Goal: Entertainment & Leisure: Browse casually

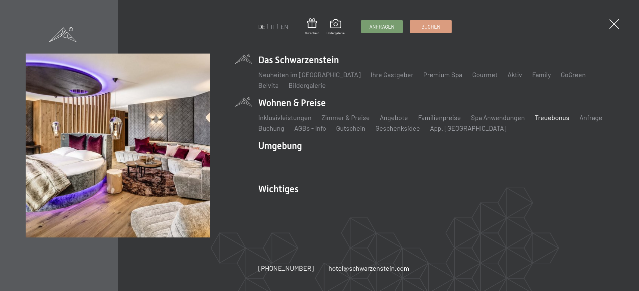
click at [539, 118] on link "Treuebonus" at bounding box center [552, 118] width 35 height 8
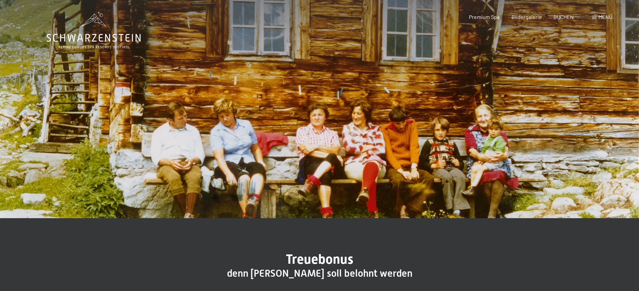
click at [595, 16] on div "Menü" at bounding box center [602, 16] width 20 height 7
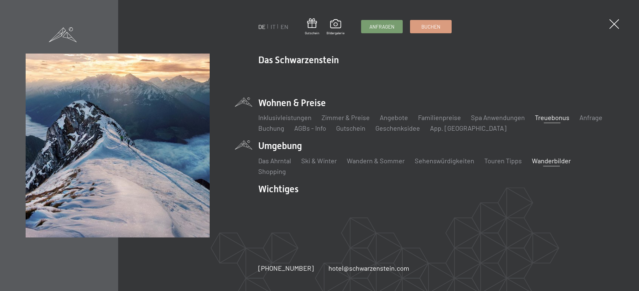
click at [548, 159] on link "Wanderbilder" at bounding box center [551, 161] width 39 height 8
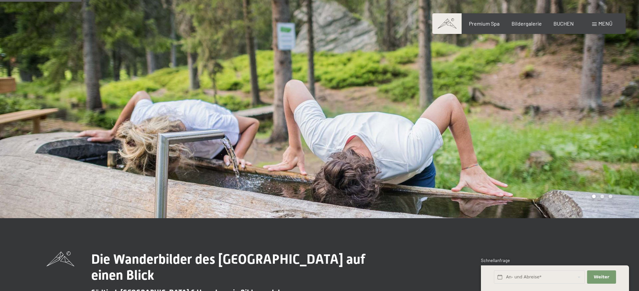
scroll to position [340, 0]
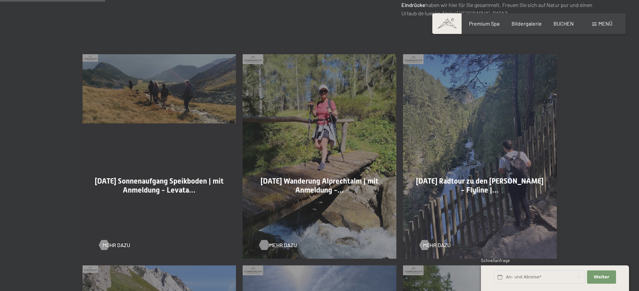
click at [262, 245] on div at bounding box center [265, 245] width 6 height 10
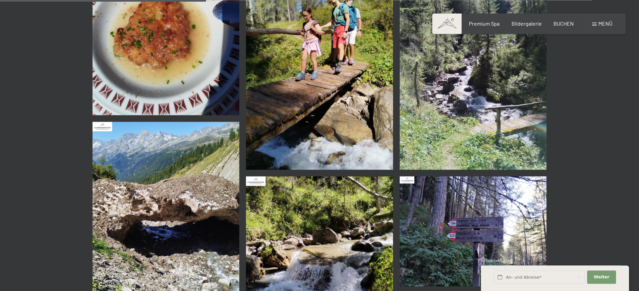
scroll to position [611, 0]
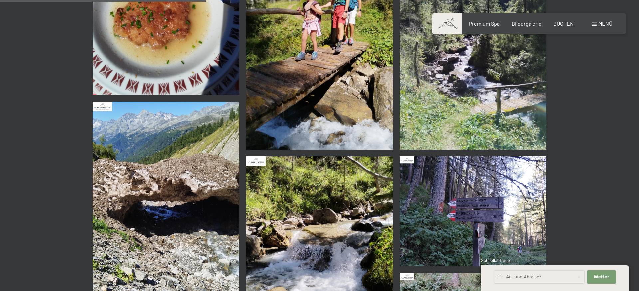
click at [463, 228] on img at bounding box center [473, 212] width 147 height 110
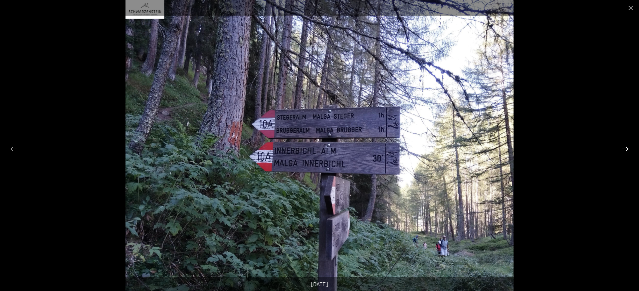
click at [628, 150] on button "Next slide" at bounding box center [626, 149] width 14 height 13
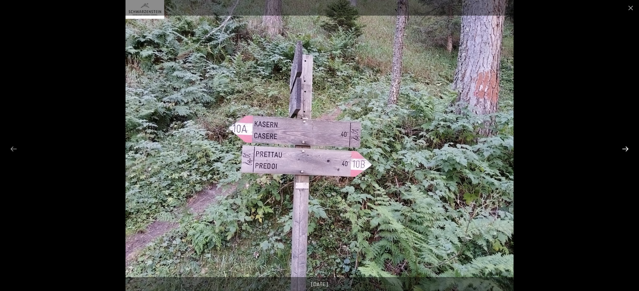
click at [628, 150] on button "Next slide" at bounding box center [626, 149] width 14 height 13
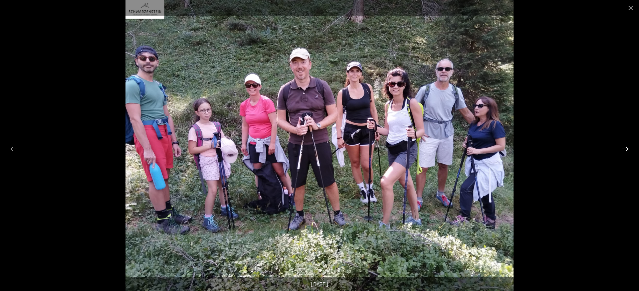
click at [628, 150] on button "Next slide" at bounding box center [626, 149] width 14 height 13
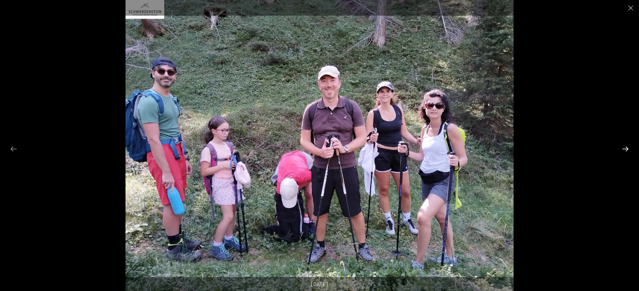
click at [628, 150] on button "Next slide" at bounding box center [626, 149] width 14 height 13
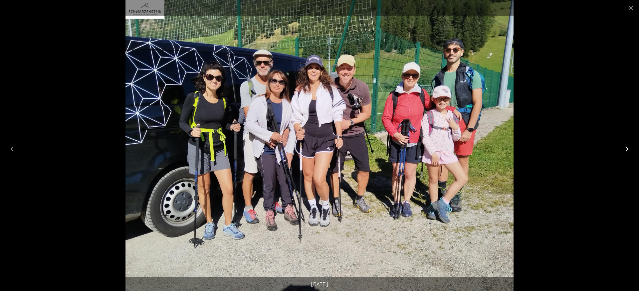
click at [628, 150] on button "Next slide" at bounding box center [626, 149] width 14 height 13
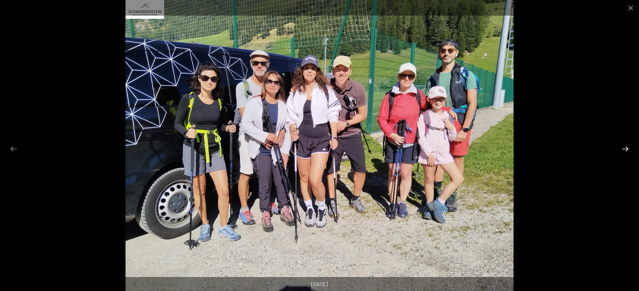
click at [628, 150] on button "Next slide" at bounding box center [626, 149] width 14 height 13
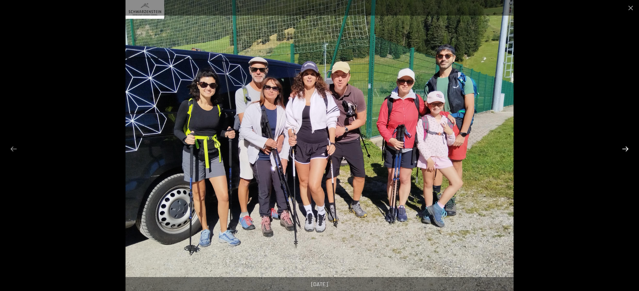
click at [628, 150] on button "Next slide" at bounding box center [626, 149] width 14 height 13
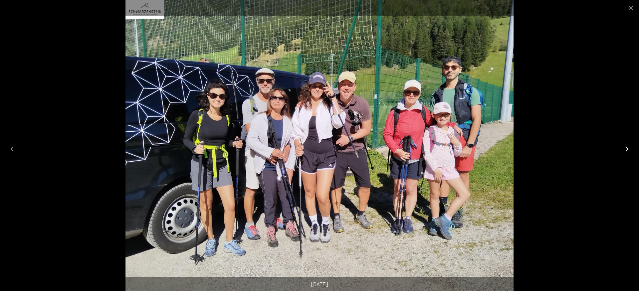
click at [628, 150] on button "Next slide" at bounding box center [626, 149] width 14 height 13
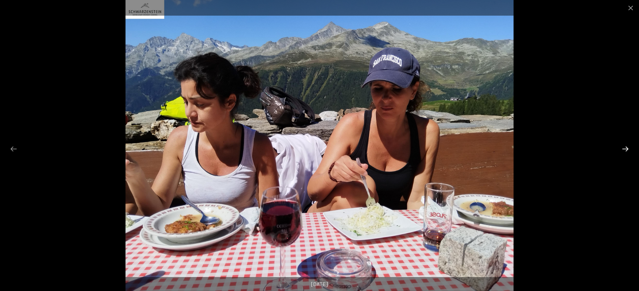
click at [628, 150] on button "Next slide" at bounding box center [626, 149] width 14 height 13
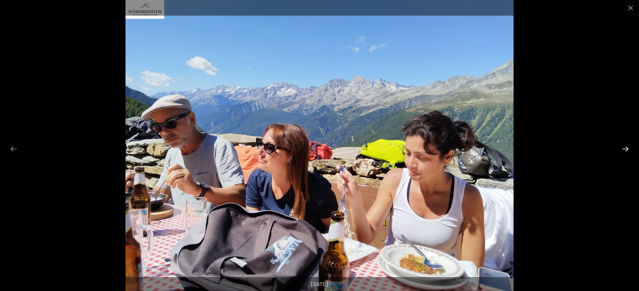
click at [628, 150] on button "Next slide" at bounding box center [626, 149] width 14 height 13
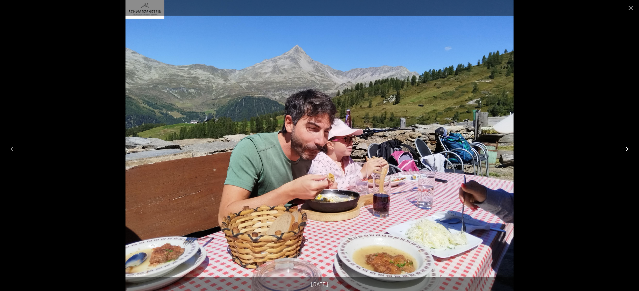
click at [628, 150] on button "Next slide" at bounding box center [626, 149] width 14 height 13
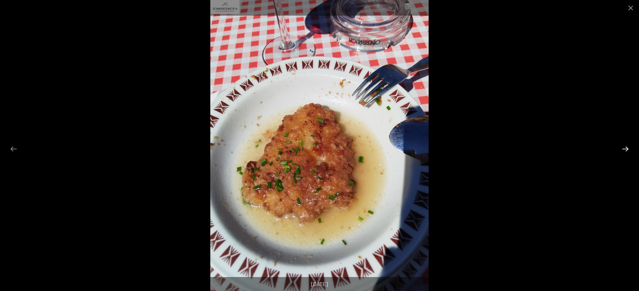
click at [627, 150] on button "Next slide" at bounding box center [626, 149] width 14 height 13
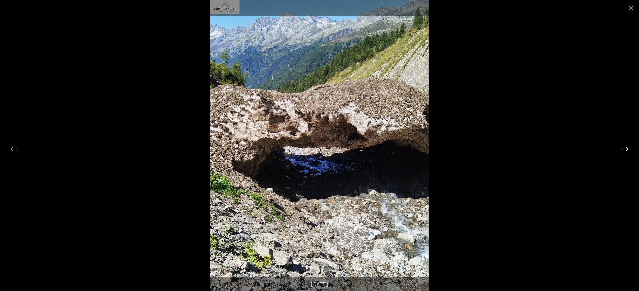
click at [629, 152] on button "Next slide" at bounding box center [626, 149] width 14 height 13
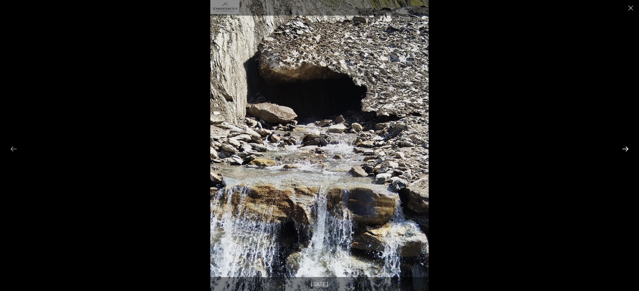
click at [629, 152] on button "Next slide" at bounding box center [626, 149] width 14 height 13
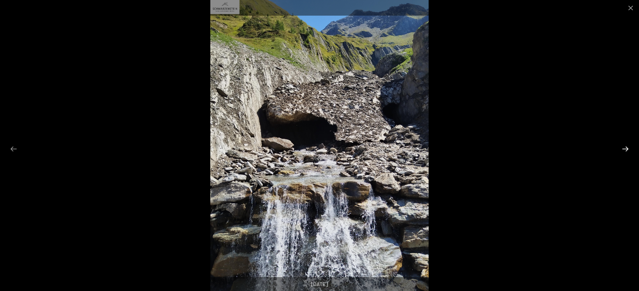
click at [631, 152] on button "Next slide" at bounding box center [626, 149] width 14 height 13
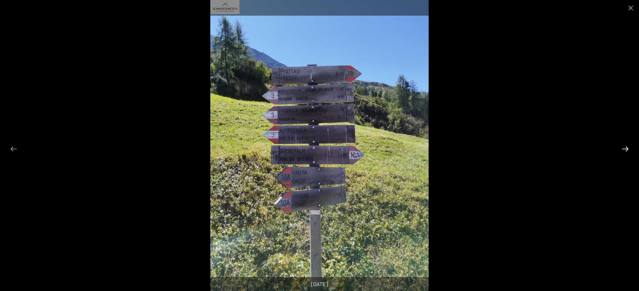
click at [632, 153] on button "Next slide" at bounding box center [626, 149] width 14 height 13
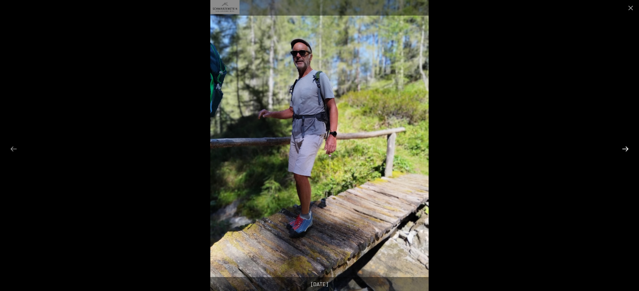
click at [632, 153] on button "Next slide" at bounding box center [626, 149] width 14 height 13
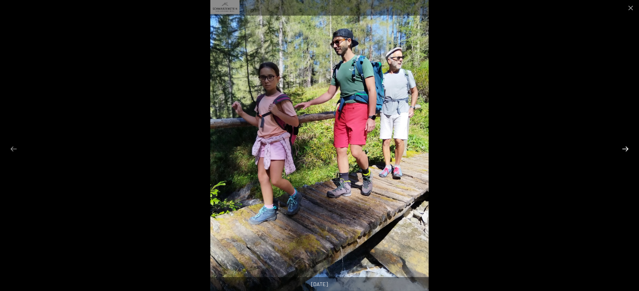
click at [632, 153] on button "Next slide" at bounding box center [626, 149] width 14 height 13
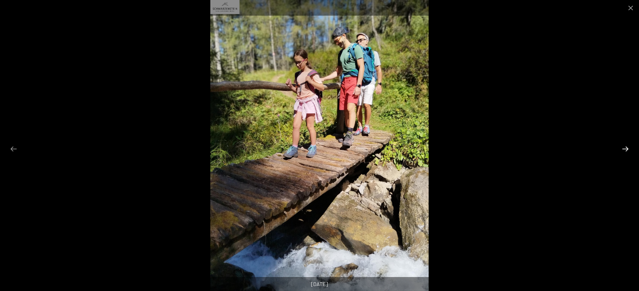
click at [632, 153] on button "Next slide" at bounding box center [626, 149] width 14 height 13
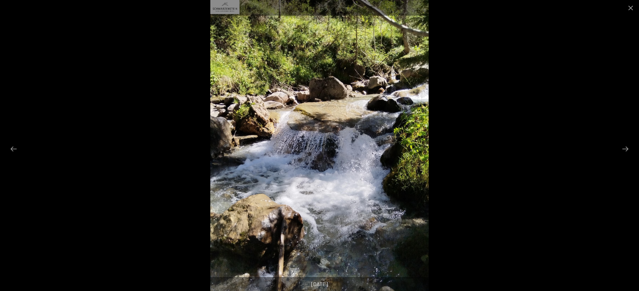
click at [633, 153] on div at bounding box center [319, 145] width 639 height 291
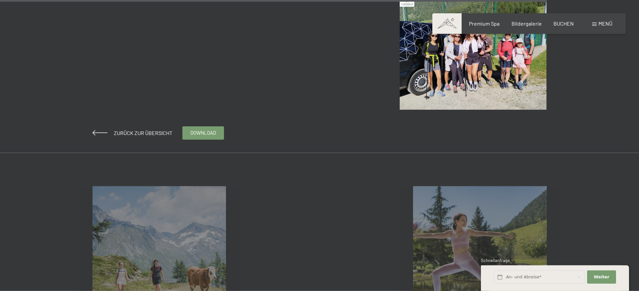
scroll to position [1630, 0]
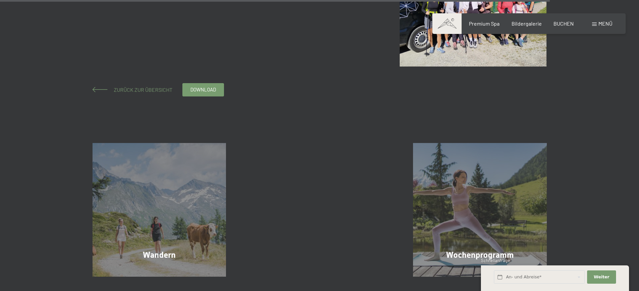
click at [136, 88] on span "Zurück zur Übersicht" at bounding box center [141, 90] width 64 height 6
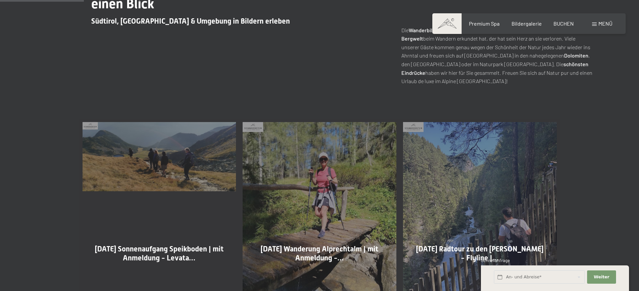
scroll to position [408, 0]
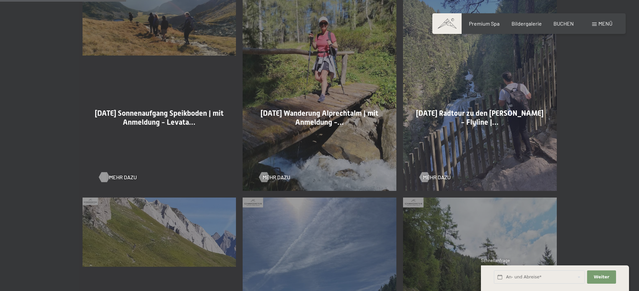
click at [105, 176] on div at bounding box center [104, 177] width 6 height 10
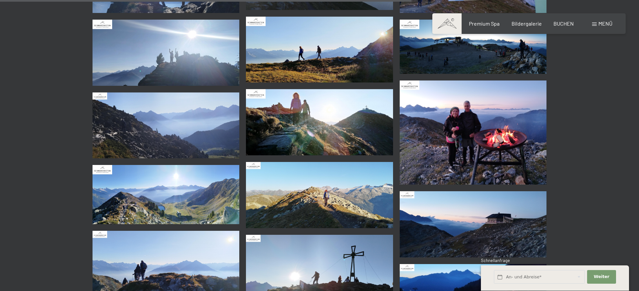
scroll to position [1223, 0]
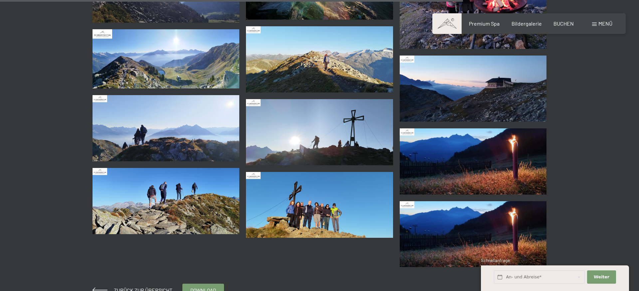
click at [349, 219] on img at bounding box center [319, 205] width 147 height 66
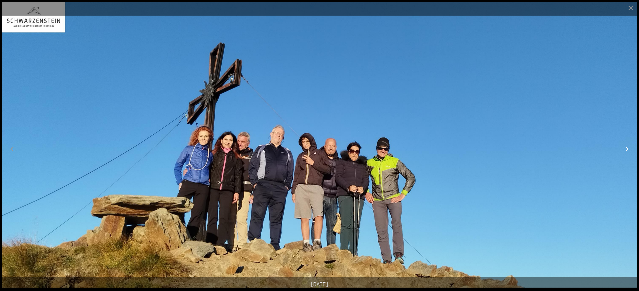
click at [626, 152] on button "Next slide" at bounding box center [626, 149] width 14 height 13
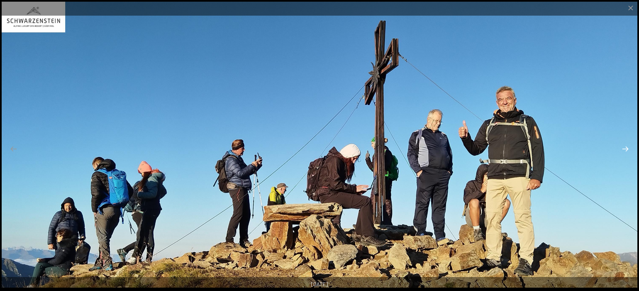
click at [626, 152] on button "Next slide" at bounding box center [626, 149] width 14 height 13
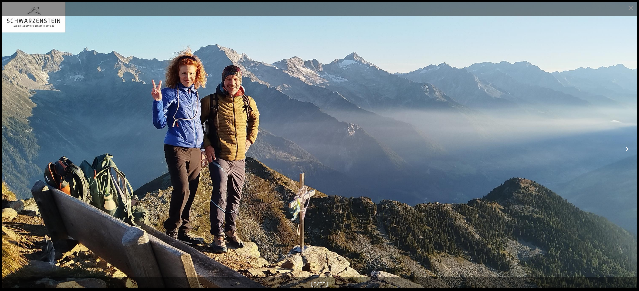
click at [626, 152] on button "Next slide" at bounding box center [626, 149] width 14 height 13
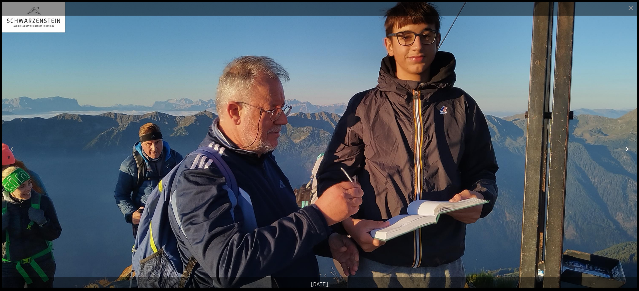
click at [626, 152] on button "Next slide" at bounding box center [626, 149] width 14 height 13
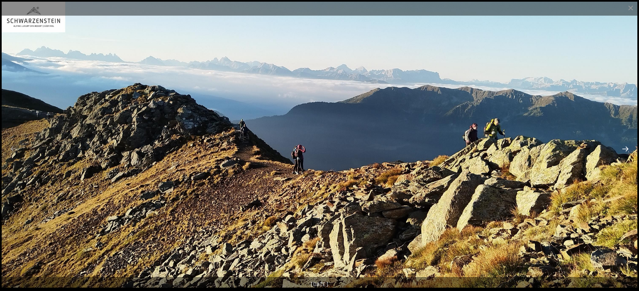
click at [626, 152] on button "Next slide" at bounding box center [626, 149] width 14 height 13
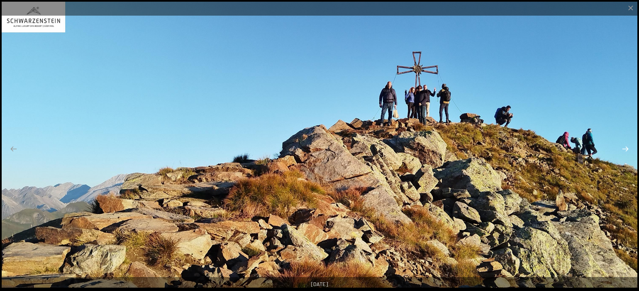
click at [626, 152] on button "Next slide" at bounding box center [626, 149] width 14 height 13
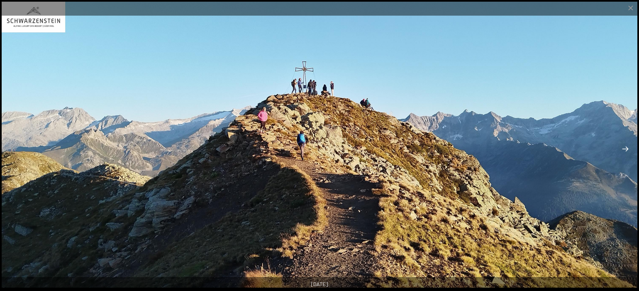
click at [626, 152] on button "Next slide" at bounding box center [626, 149] width 14 height 13
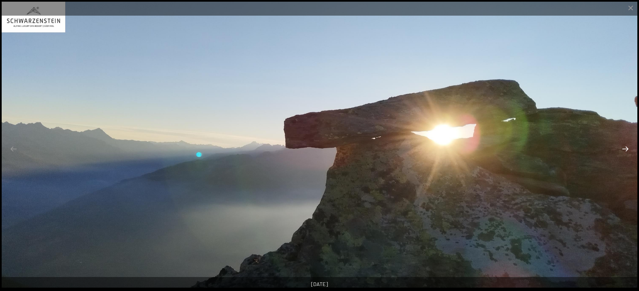
click at [626, 152] on button "Next slide" at bounding box center [626, 149] width 14 height 13
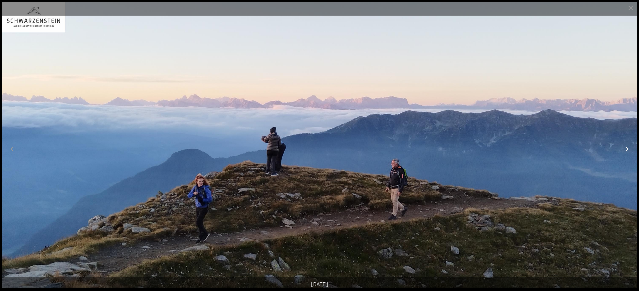
click at [626, 152] on button "Next slide" at bounding box center [626, 149] width 14 height 13
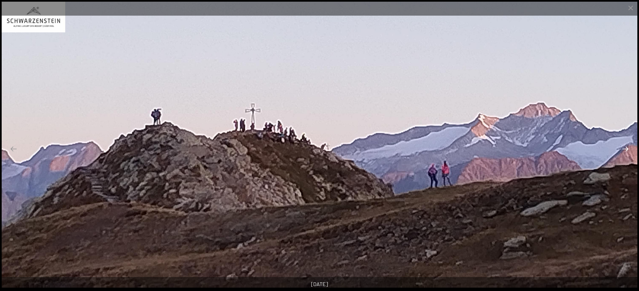
click at [626, 152] on button "Next slide" at bounding box center [626, 149] width 14 height 13
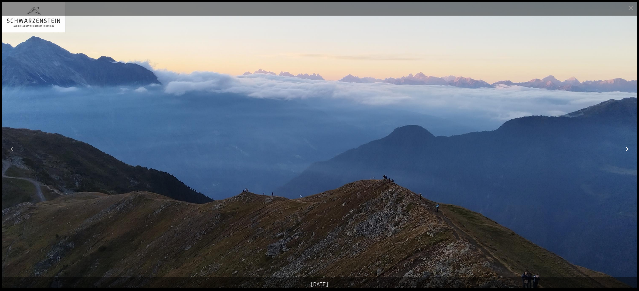
click at [626, 152] on button "Next slide" at bounding box center [626, 149] width 14 height 13
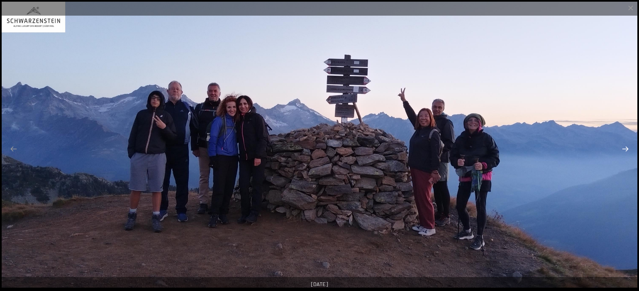
click at [626, 152] on button "Next slide" at bounding box center [626, 149] width 14 height 13
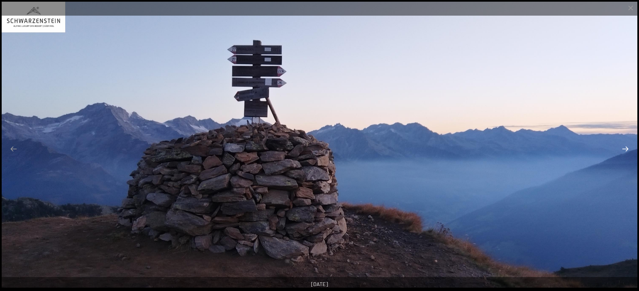
click at [626, 152] on button "Next slide" at bounding box center [626, 149] width 14 height 13
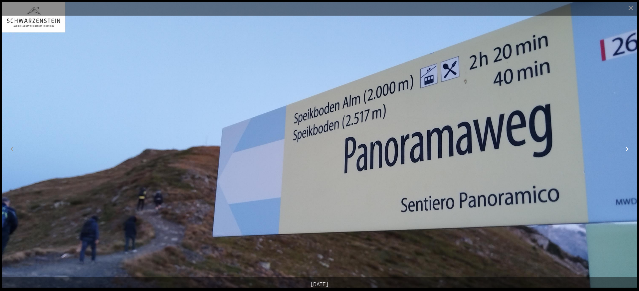
click at [626, 152] on button "Next slide" at bounding box center [626, 149] width 14 height 13
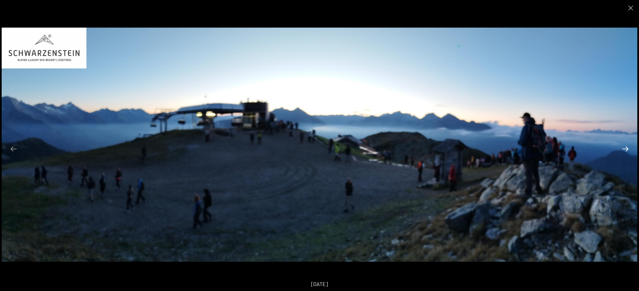
click at [626, 152] on button "Next slide" at bounding box center [626, 149] width 14 height 13
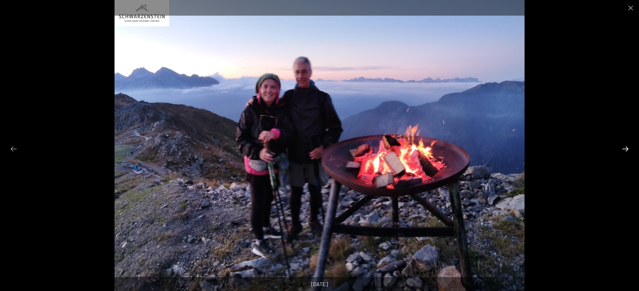
click at [626, 152] on button "Next slide" at bounding box center [626, 149] width 14 height 13
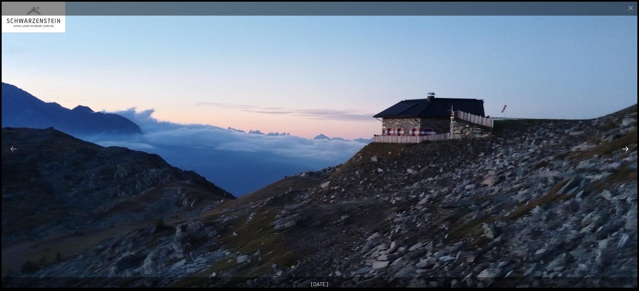
click at [626, 152] on button "Next slide" at bounding box center [626, 149] width 14 height 13
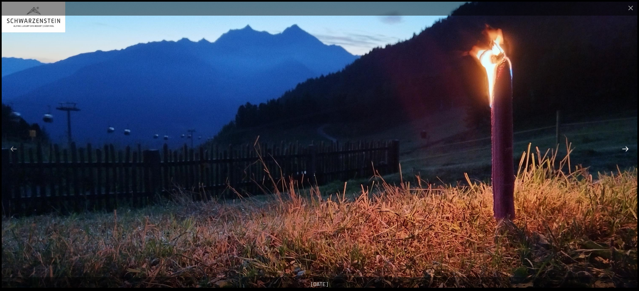
click at [626, 152] on button "Next slide" at bounding box center [626, 149] width 14 height 13
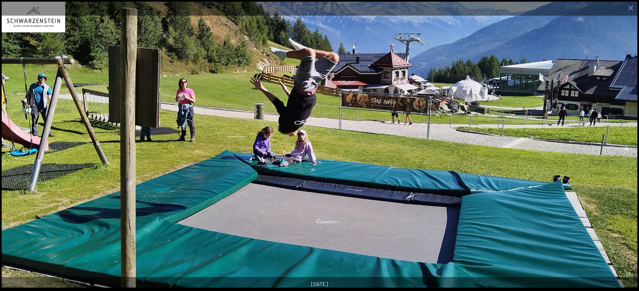
click at [626, 152] on button "Next slide" at bounding box center [626, 149] width 14 height 13
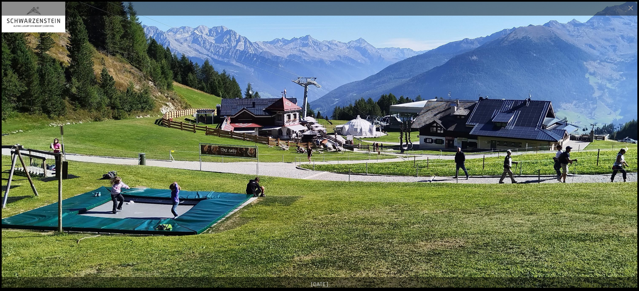
click at [626, 152] on button "Next slide" at bounding box center [626, 149] width 14 height 13
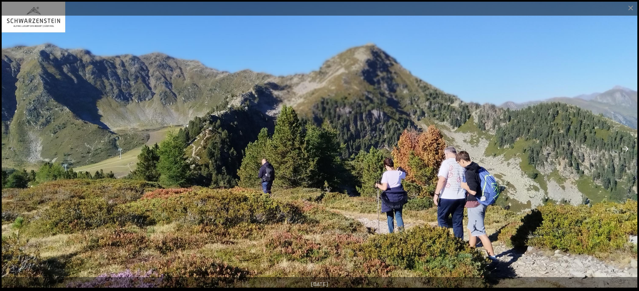
click at [626, 152] on button "Next slide" at bounding box center [626, 149] width 14 height 13
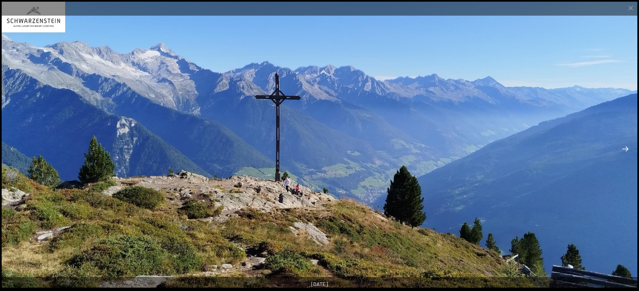
click at [626, 152] on button "Next slide" at bounding box center [626, 149] width 14 height 13
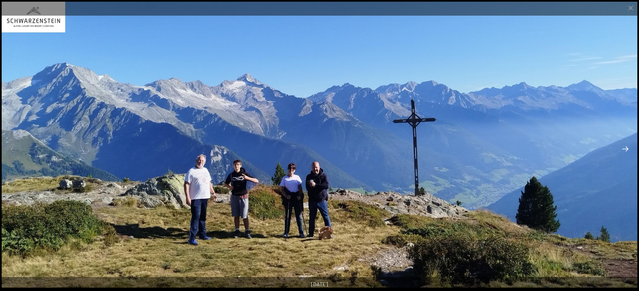
click at [626, 152] on button "Next slide" at bounding box center [626, 149] width 14 height 13
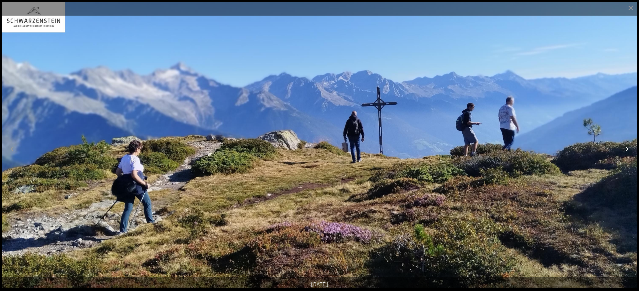
click at [626, 152] on button "Next slide" at bounding box center [626, 149] width 14 height 13
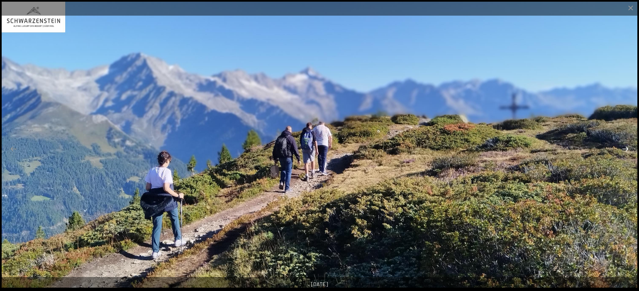
click at [626, 152] on button "Next slide" at bounding box center [626, 149] width 14 height 13
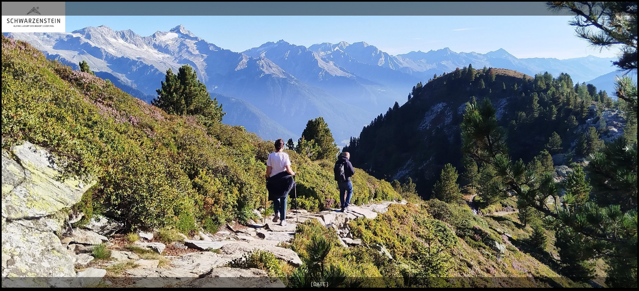
click at [626, 152] on button "Next slide" at bounding box center [626, 149] width 14 height 13
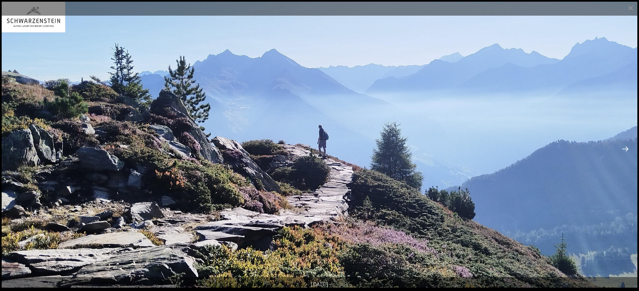
click at [626, 152] on button "Next slide" at bounding box center [626, 149] width 14 height 13
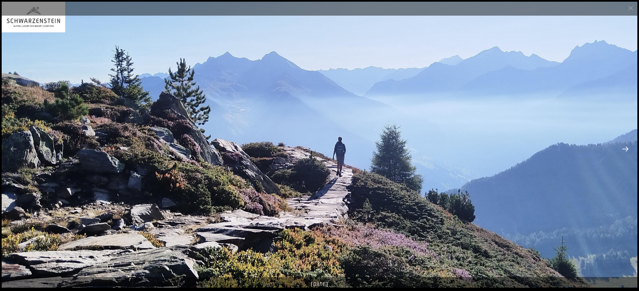
click at [626, 152] on button "Next slide" at bounding box center [626, 149] width 14 height 13
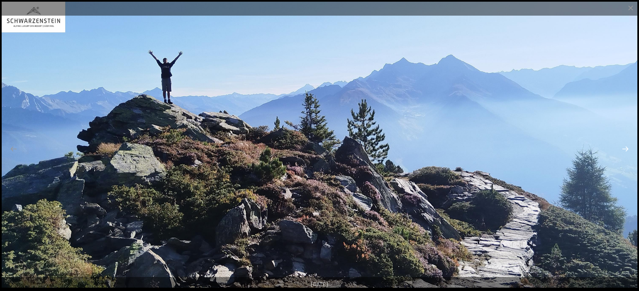
click at [626, 152] on button "Next slide" at bounding box center [626, 149] width 14 height 13
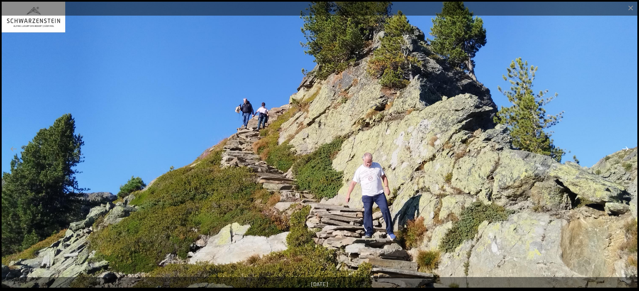
click at [626, 152] on button "Next slide" at bounding box center [626, 149] width 14 height 13
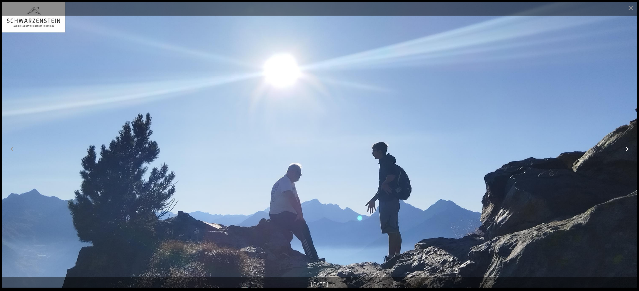
click at [626, 152] on button "Next slide" at bounding box center [626, 149] width 14 height 13
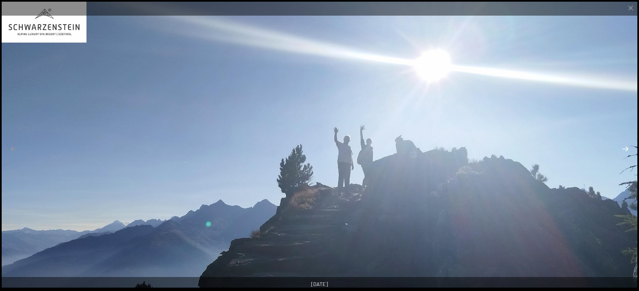
click at [626, 152] on button "Next slide" at bounding box center [626, 149] width 14 height 13
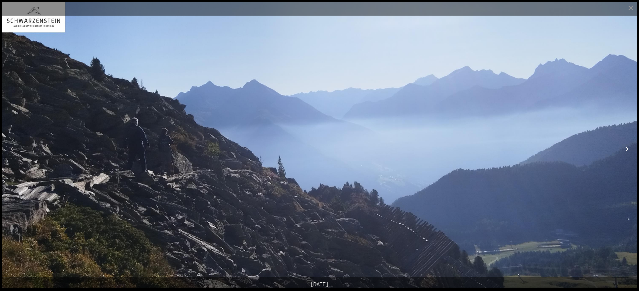
click at [626, 152] on button "Next slide" at bounding box center [626, 149] width 14 height 13
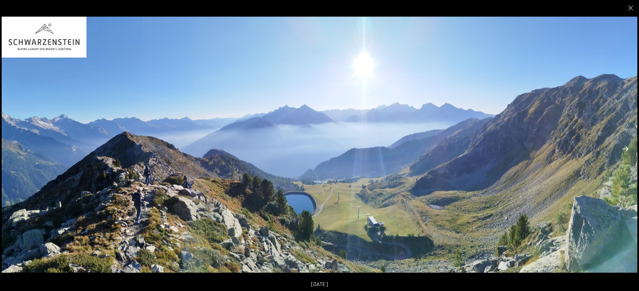
click at [626, 152] on button "Next slide" at bounding box center [626, 149] width 14 height 13
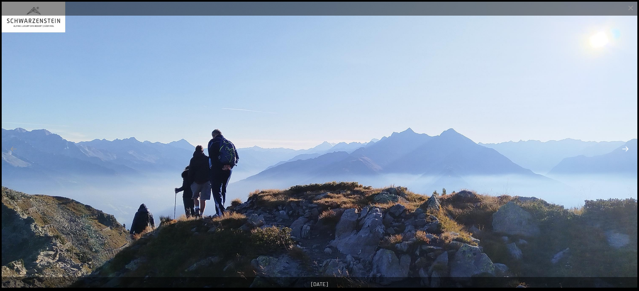
click at [626, 152] on button "Next slide" at bounding box center [626, 149] width 14 height 13
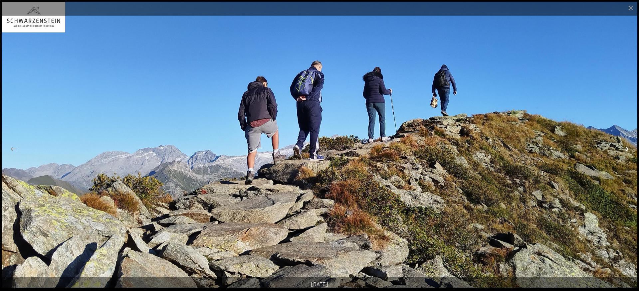
click at [626, 152] on button "Next slide" at bounding box center [626, 149] width 14 height 13
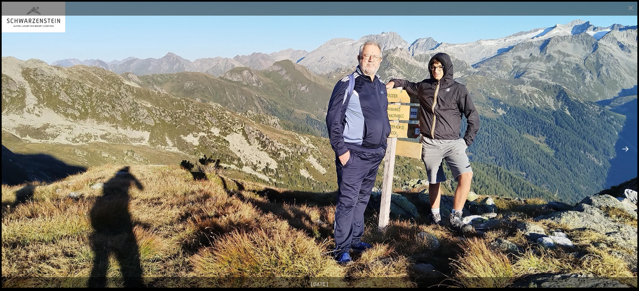
click at [626, 152] on button "Next slide" at bounding box center [626, 149] width 14 height 13
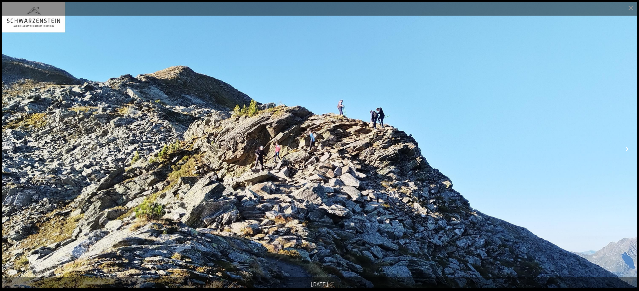
click at [626, 152] on button "Next slide" at bounding box center [626, 149] width 14 height 13
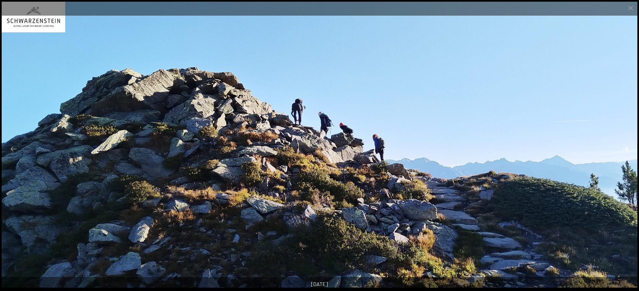
click at [626, 152] on button "Next slide" at bounding box center [626, 149] width 14 height 13
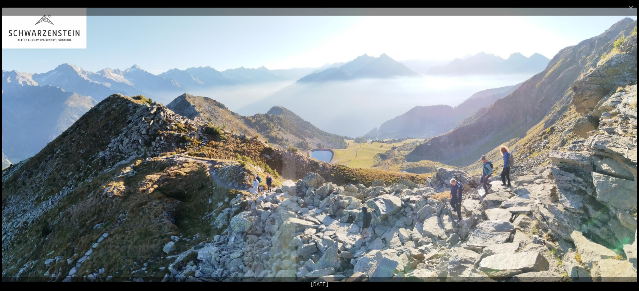
click at [626, 150] on button "Next slide" at bounding box center [626, 149] width 14 height 13
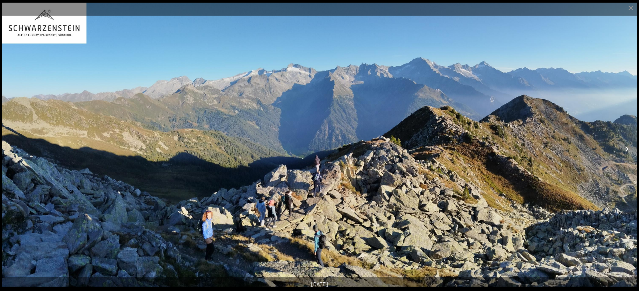
click at [626, 150] on button "Next slide" at bounding box center [626, 149] width 14 height 13
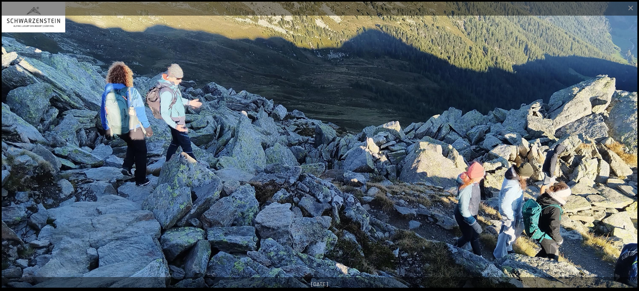
click at [626, 150] on button "Next slide" at bounding box center [626, 149] width 14 height 13
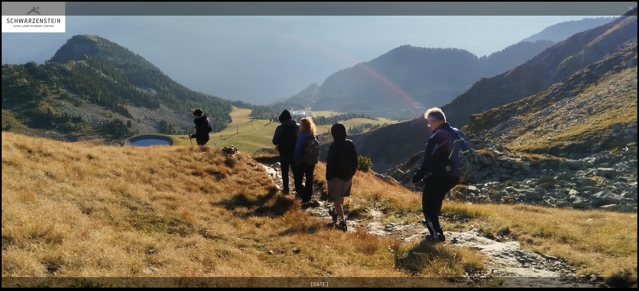
click at [626, 150] on button "Next slide" at bounding box center [626, 149] width 14 height 13
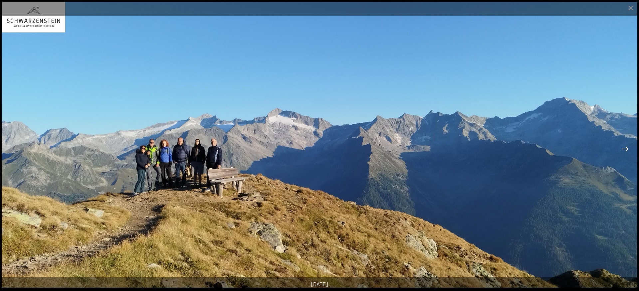
click at [626, 150] on button "Next slide" at bounding box center [626, 149] width 14 height 13
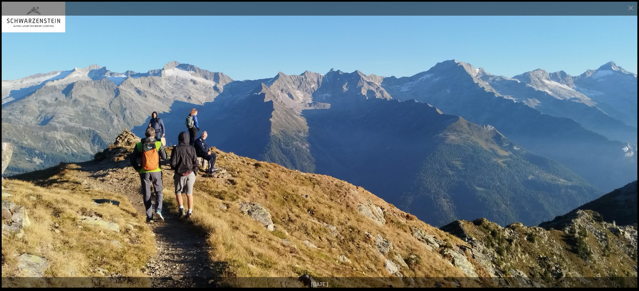
click at [626, 150] on button "Next slide" at bounding box center [626, 149] width 14 height 13
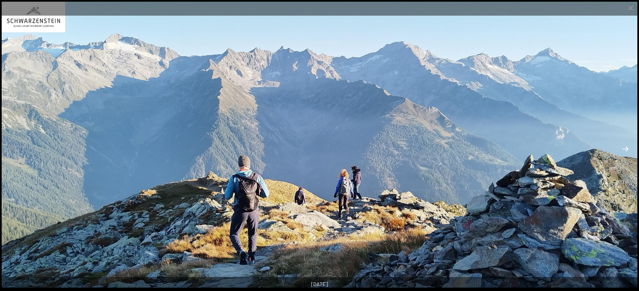
click at [626, 150] on button "Next slide" at bounding box center [626, 149] width 14 height 13
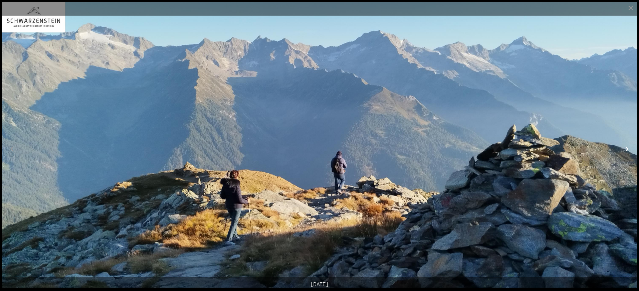
click at [626, 150] on button "Next slide" at bounding box center [626, 149] width 14 height 13
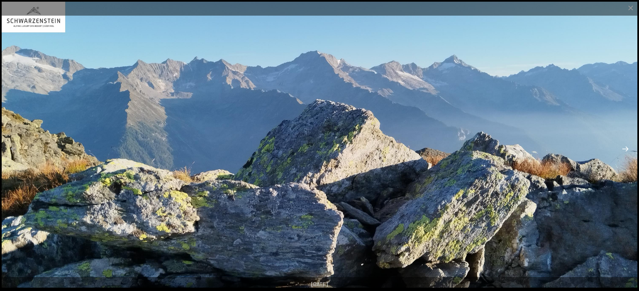
click at [626, 150] on button "Next slide" at bounding box center [626, 149] width 14 height 13
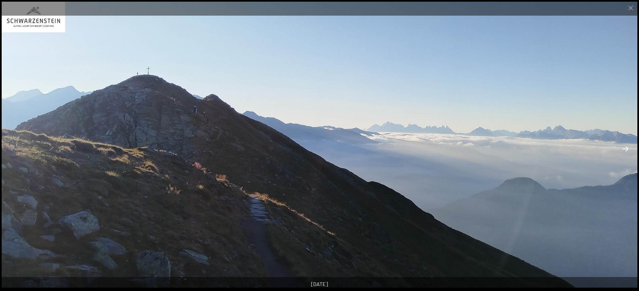
click at [626, 150] on button "Next slide" at bounding box center [626, 149] width 14 height 13
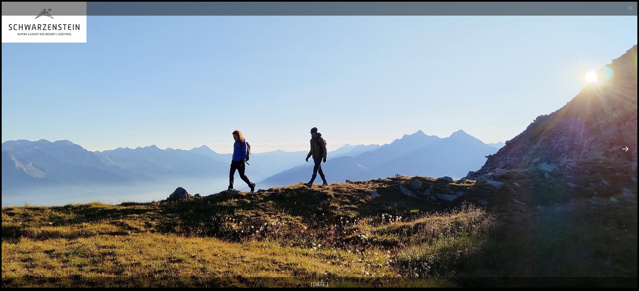
click at [626, 150] on button "Next slide" at bounding box center [626, 149] width 14 height 13
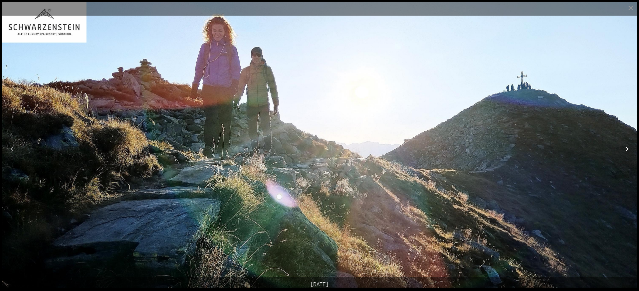
click at [626, 150] on button "Next slide" at bounding box center [626, 149] width 14 height 13
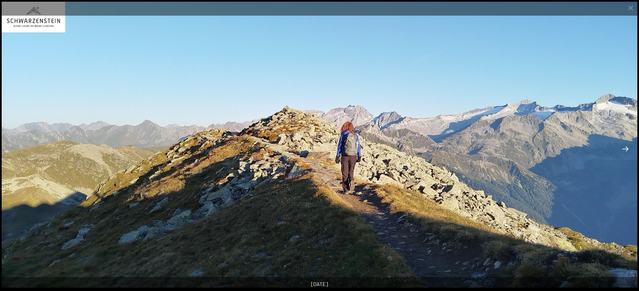
click at [626, 150] on button "Next slide" at bounding box center [626, 149] width 14 height 13
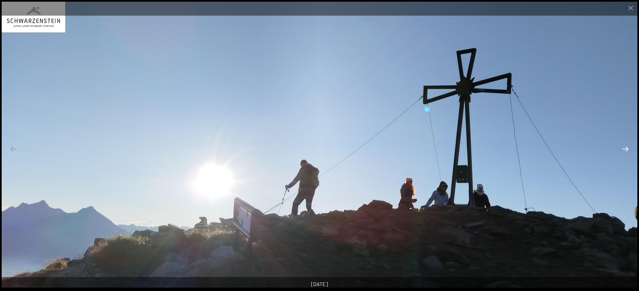
click at [626, 150] on button "Next slide" at bounding box center [626, 149] width 14 height 13
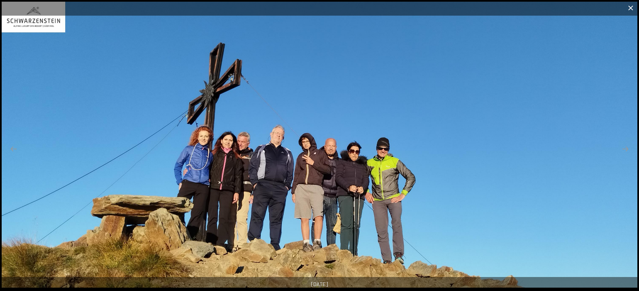
click at [627, 10] on button "Close gallery" at bounding box center [631, 8] width 17 height 16
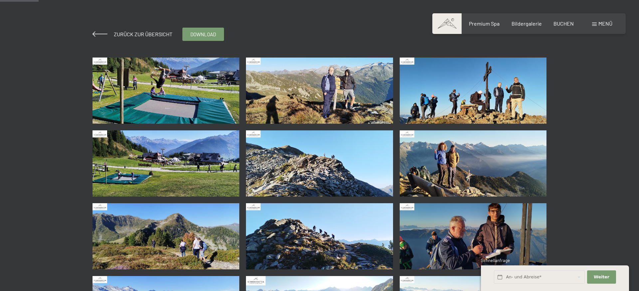
scroll to position [0, 0]
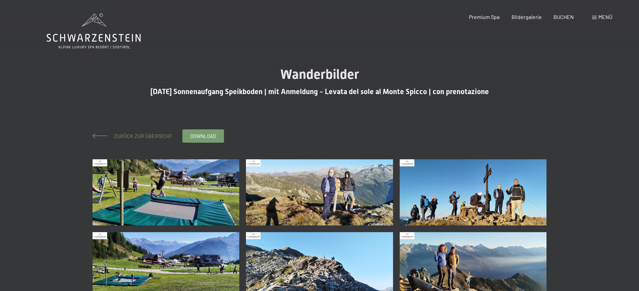
click at [158, 136] on span "Zurück zur Übersicht" at bounding box center [141, 136] width 64 height 6
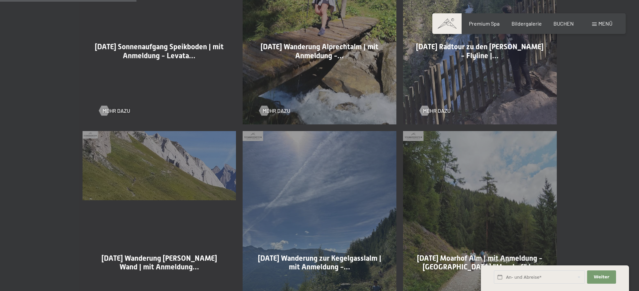
scroll to position [543, 0]
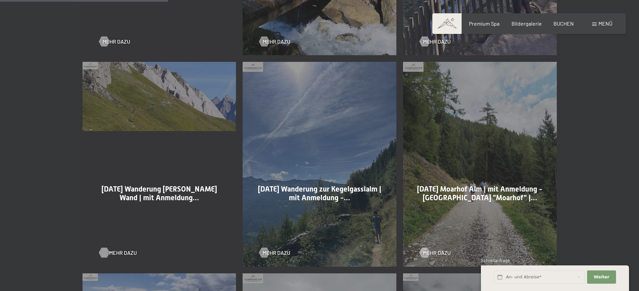
click at [106, 252] on div at bounding box center [104, 253] width 6 height 10
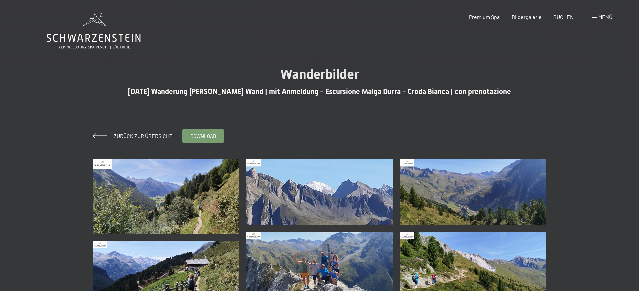
click at [316, 261] on img at bounding box center [319, 265] width 147 height 66
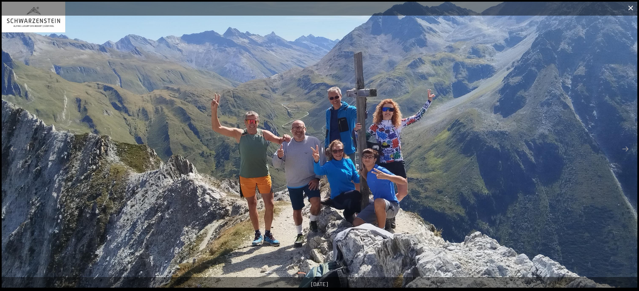
click at [627, 6] on button "Close gallery" at bounding box center [631, 8] width 17 height 16
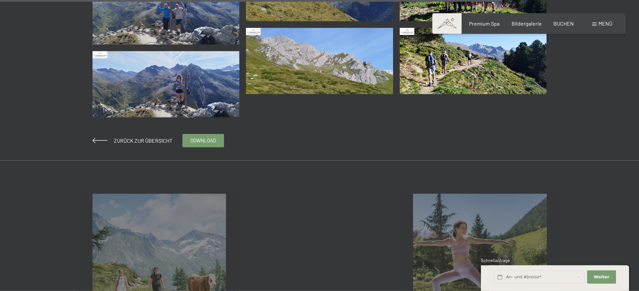
scroll to position [1291, 0]
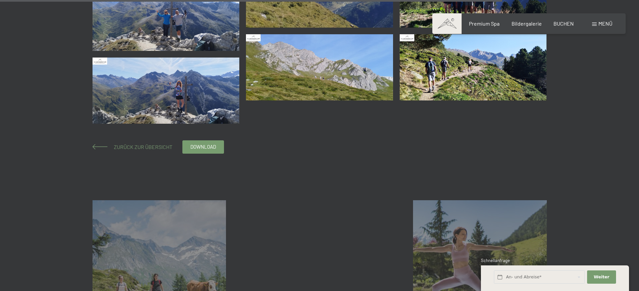
click at [141, 148] on span "Zurück zur Übersicht" at bounding box center [141, 147] width 64 height 6
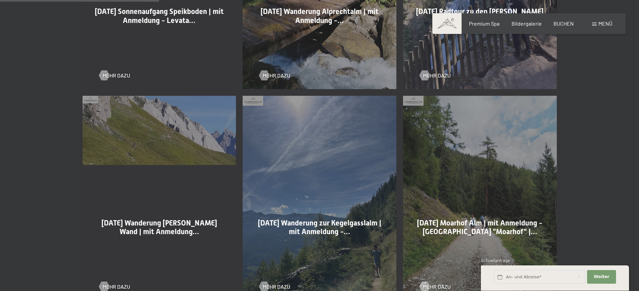
scroll to position [611, 0]
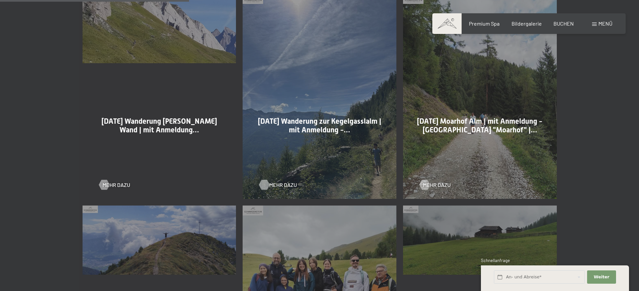
click at [264, 187] on div at bounding box center [265, 185] width 6 height 10
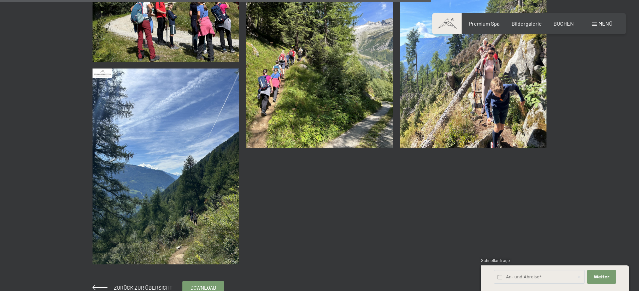
scroll to position [1155, 0]
